Goal: Task Accomplishment & Management: Manage account settings

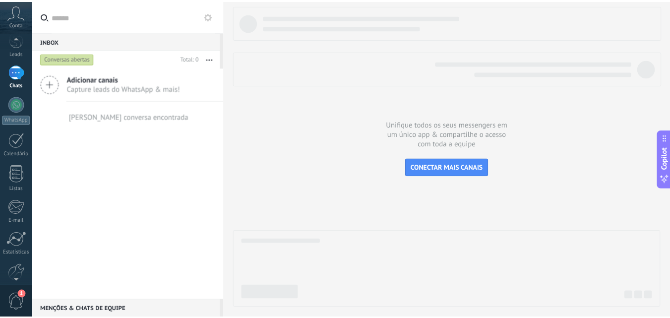
scroll to position [95, 0]
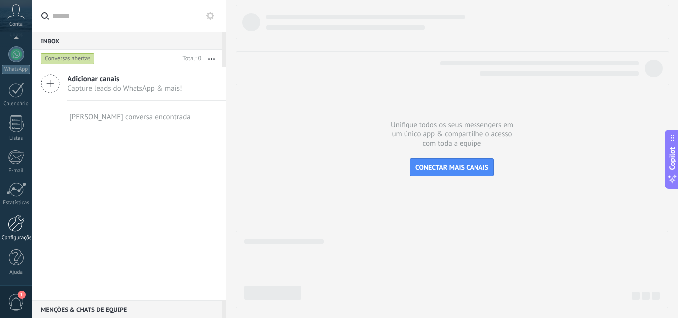
click at [23, 231] on div at bounding box center [16, 222] width 17 height 17
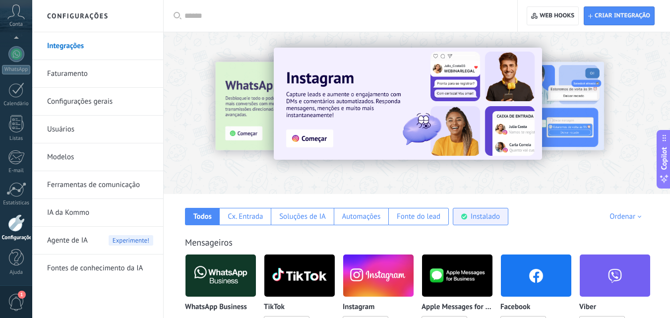
click at [495, 214] on div "Instalado" at bounding box center [485, 216] width 29 height 9
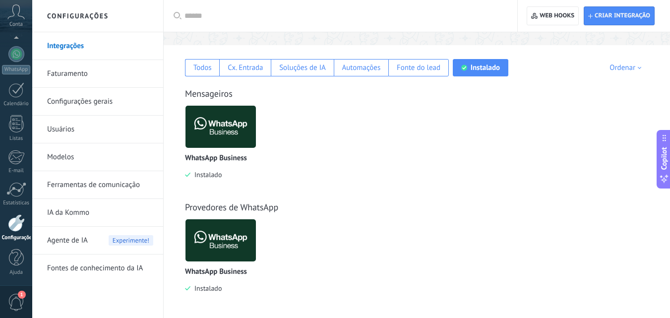
scroll to position [151, 0]
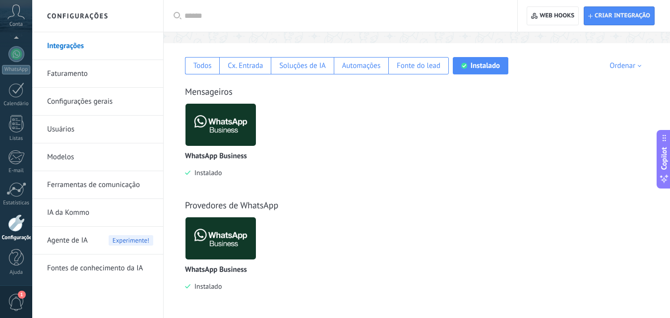
click at [108, 187] on link "Ferramentas de comunicação" at bounding box center [100, 185] width 106 height 28
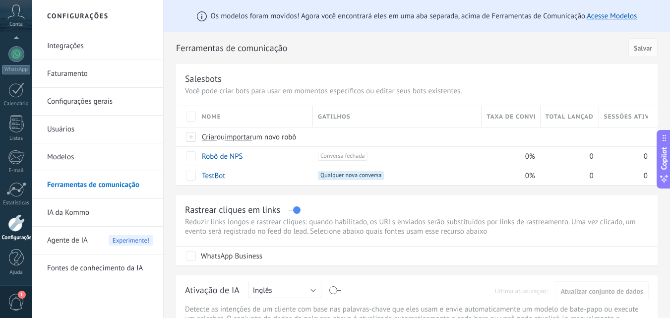
click at [91, 51] on link "Integrações" at bounding box center [100, 46] width 106 height 28
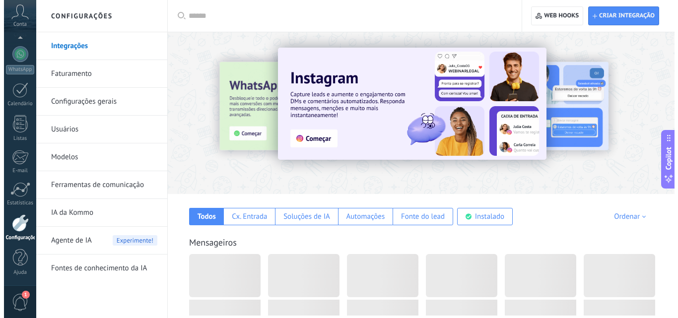
scroll to position [149, 0]
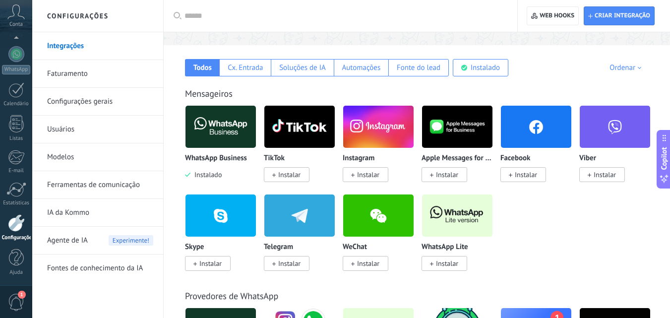
click at [452, 267] on span "Instalar" at bounding box center [447, 263] width 22 height 9
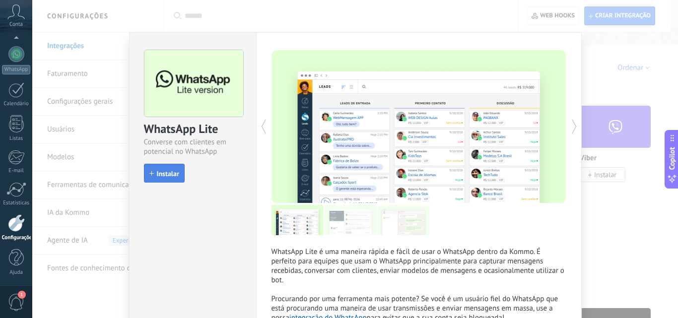
click at [172, 177] on span "Instalar" at bounding box center [168, 173] width 22 height 7
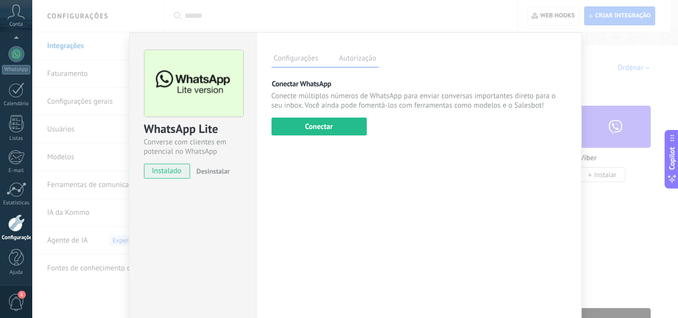
click at [610, 198] on div "WhatsApp Lite Converse com clientes em potencial no WhatsApp instalado Desinsta…" at bounding box center [355, 159] width 646 height 318
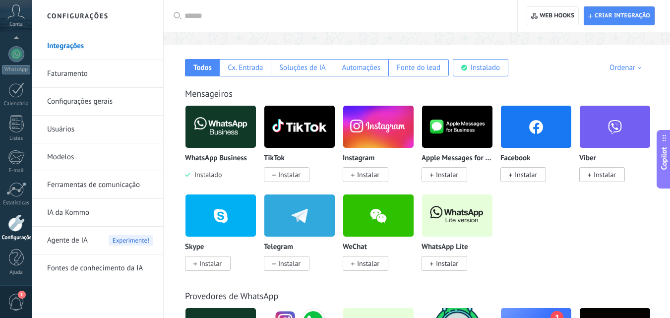
click at [228, 138] on img at bounding box center [221, 127] width 70 height 48
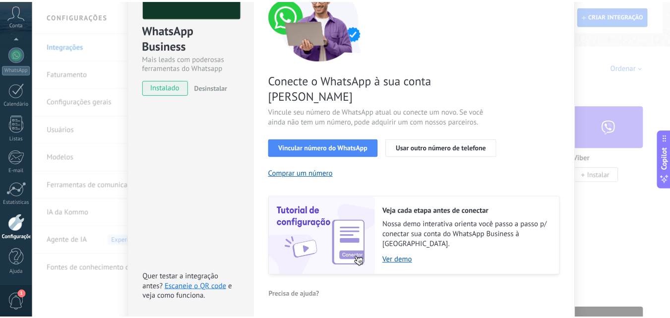
scroll to position [0, 0]
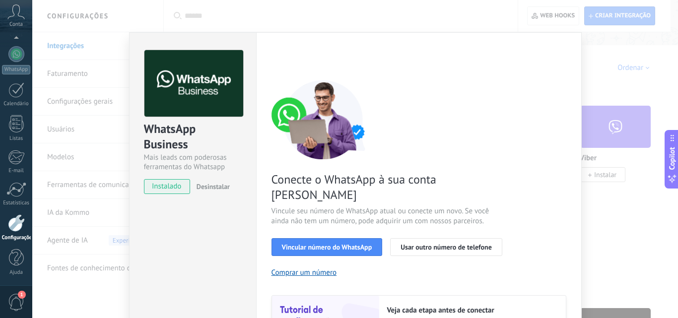
click at [620, 239] on div "WhatsApp Business Mais leads com poderosas ferramentas do Whatsapp instalado De…" at bounding box center [355, 159] width 646 height 318
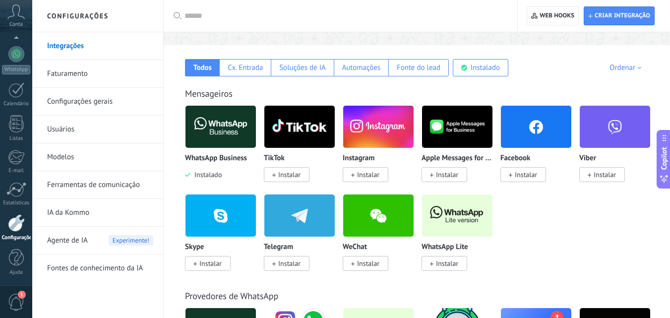
click at [462, 216] on img at bounding box center [457, 216] width 70 height 48
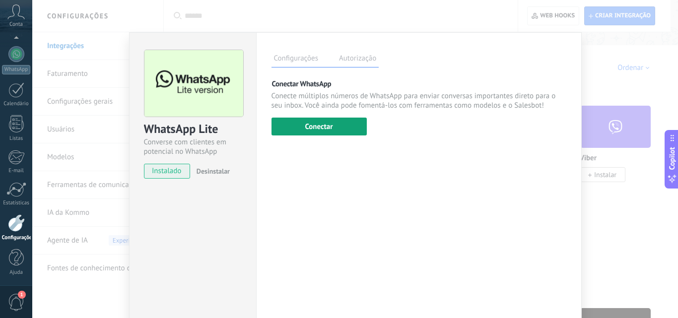
click at [334, 122] on button "Conectar" at bounding box center [318, 127] width 95 height 18
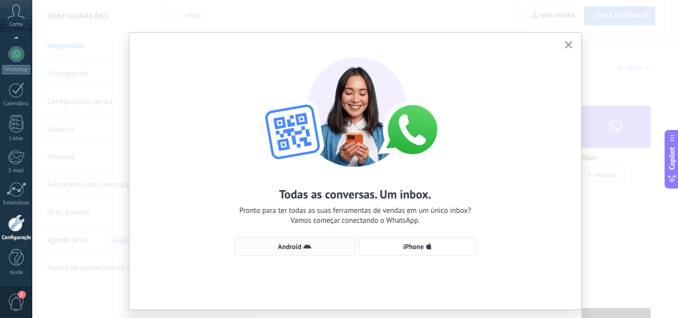
click at [305, 248] on use "button" at bounding box center [307, 246] width 8 height 4
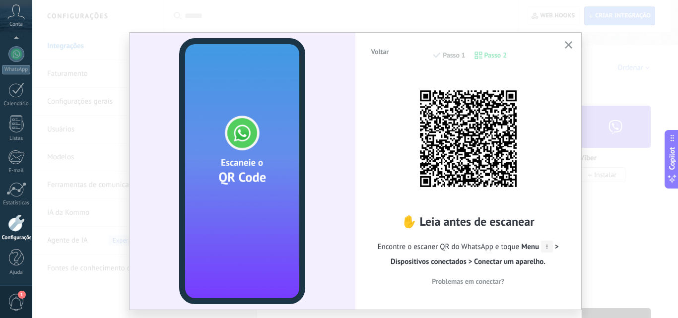
click at [614, 66] on div "Voltar Passo 1 Passo 2 ✋ Leia antes de escanear Encontre o escaner QR do WhatsA…" at bounding box center [355, 159] width 646 height 318
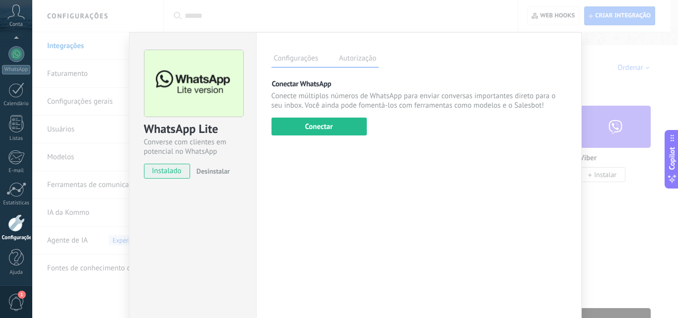
click at [431, 13] on div "WhatsApp Lite Converse com clientes em potencial no WhatsApp instalado Desinsta…" at bounding box center [355, 159] width 646 height 318
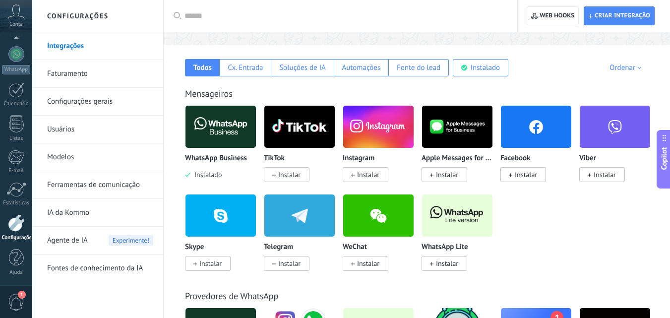
click at [20, 10] on icon at bounding box center [15, 11] width 17 height 15
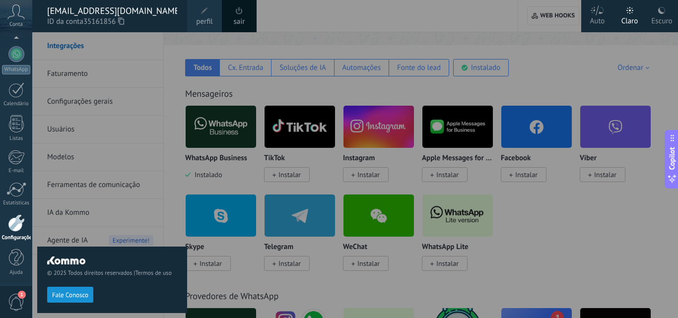
click at [243, 16] on link "sair" at bounding box center [239, 21] width 11 height 11
